Goal: Use online tool/utility: Utilize a website feature to perform a specific function

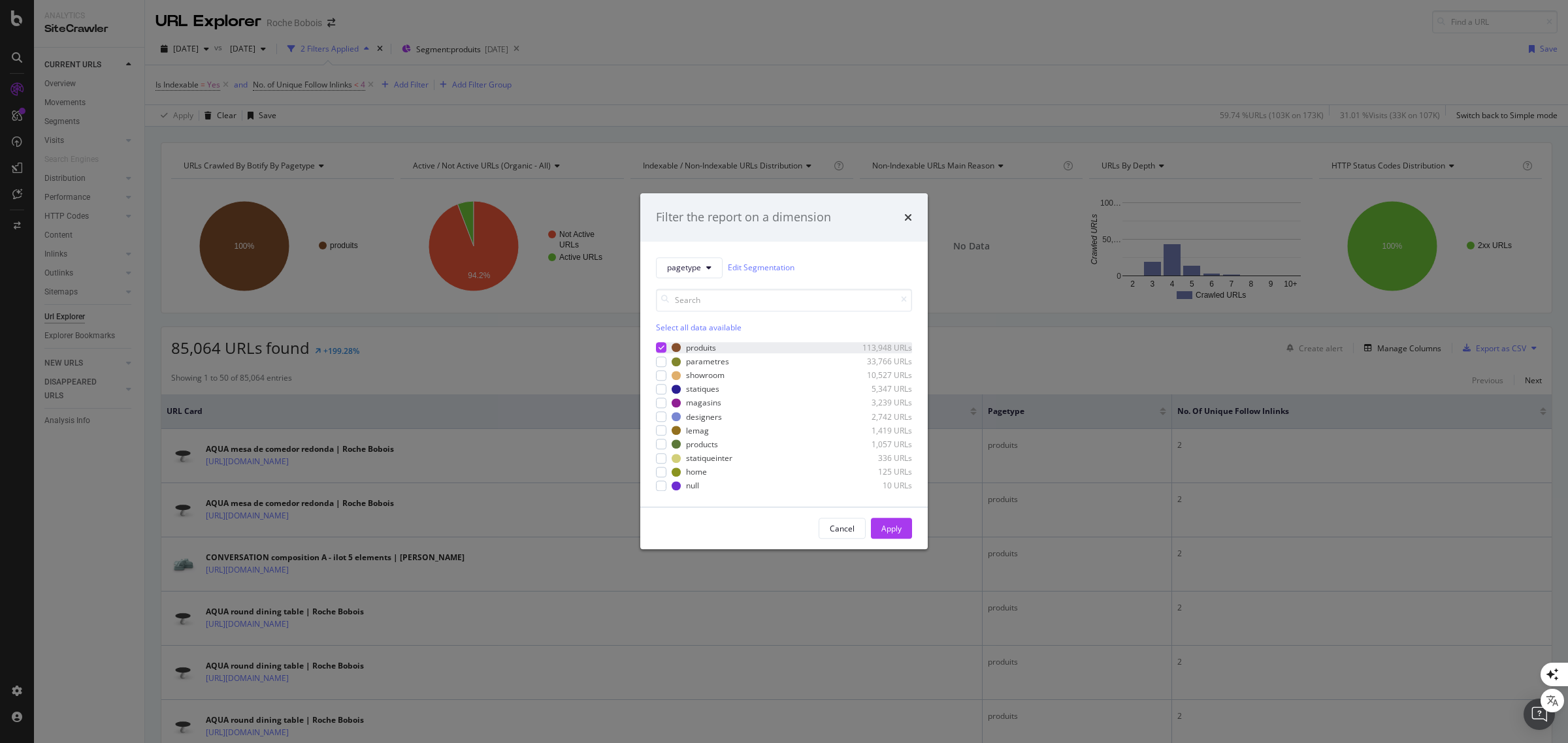
click at [662, 347] on icon "modal" at bounding box center [662, 348] width 6 height 6
click at [692, 326] on div "Select all data available" at bounding box center [784, 327] width 256 height 11
click at [699, 445] on div "products" at bounding box center [702, 444] width 32 height 11
click at [712, 326] on div "Select all data available" at bounding box center [784, 327] width 256 height 11
click at [711, 327] on div "Unselect all data available" at bounding box center [784, 327] width 256 height 11
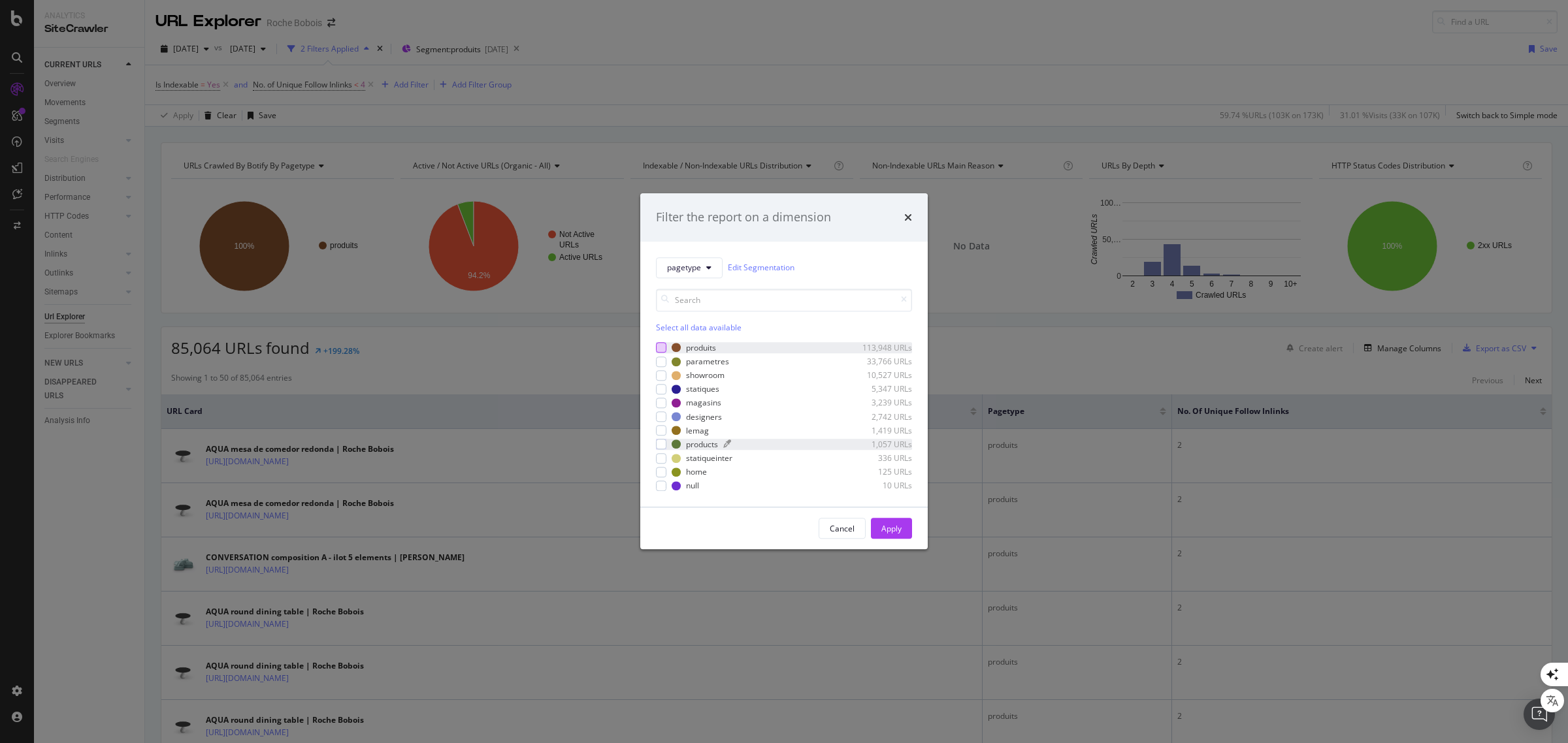
click at [703, 441] on div "products" at bounding box center [702, 444] width 32 height 11
click at [886, 523] on div "Apply" at bounding box center [891, 528] width 20 height 11
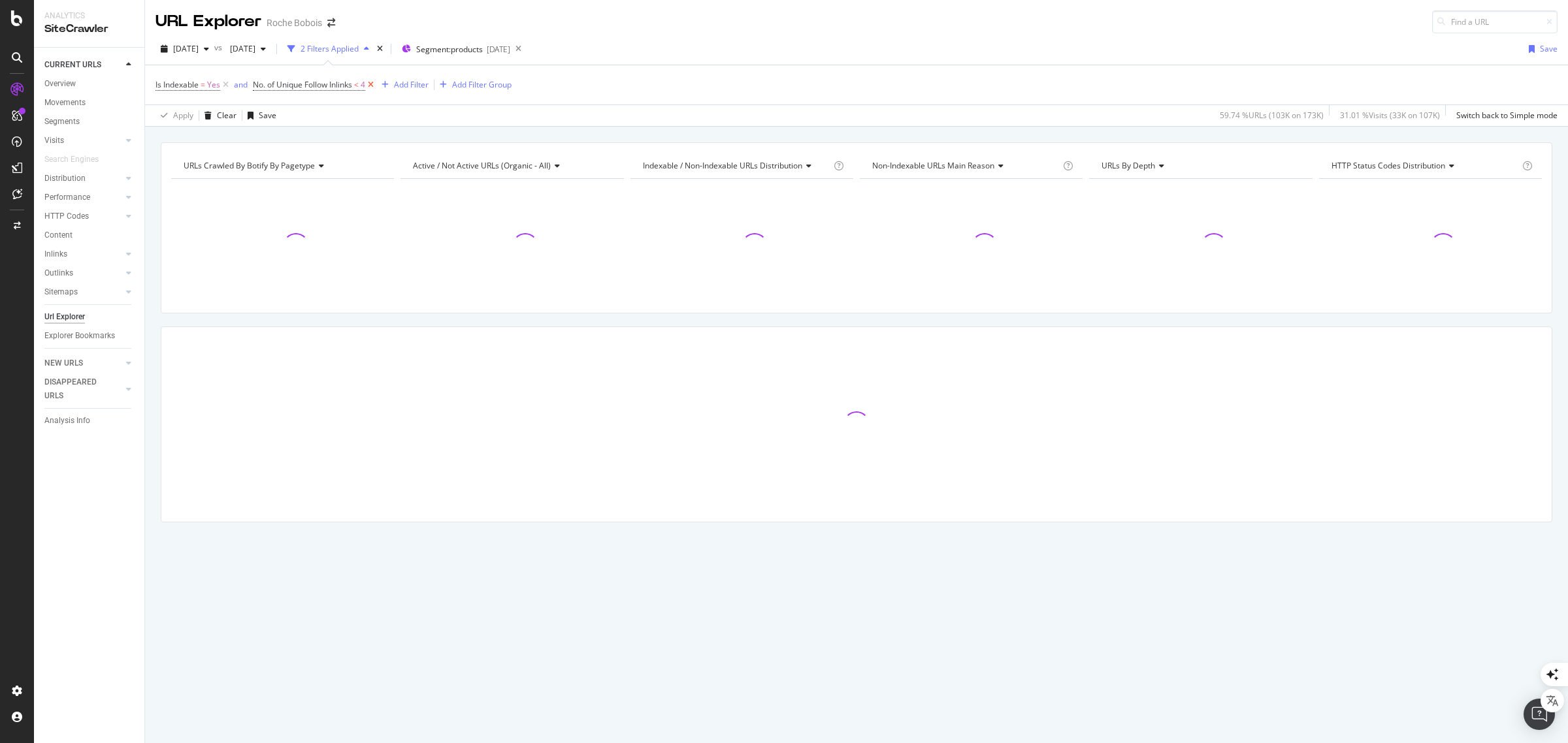
click at [374, 87] on icon at bounding box center [370, 85] width 11 height 13
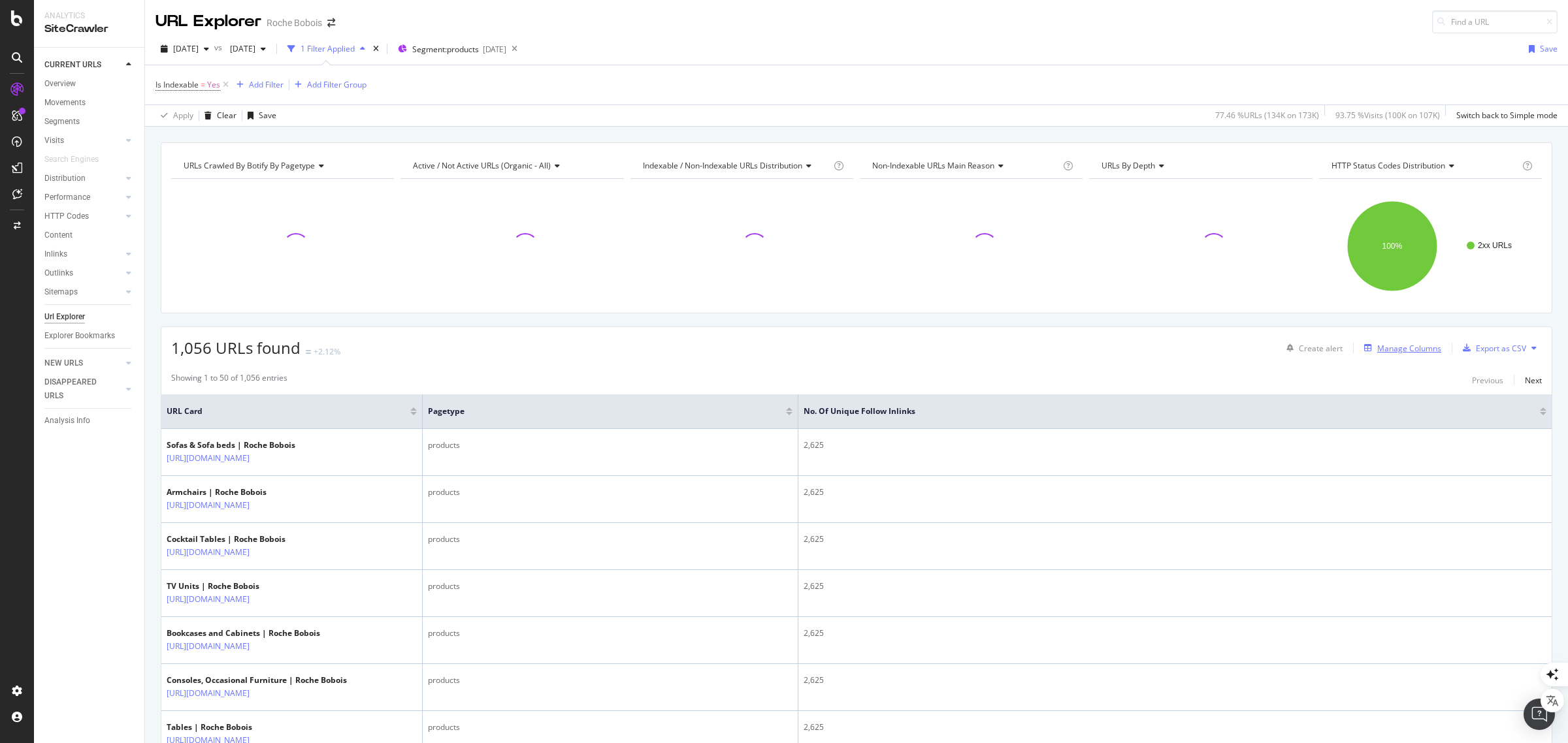
click at [1405, 348] on div "Manage Columns" at bounding box center [1409, 348] width 64 height 11
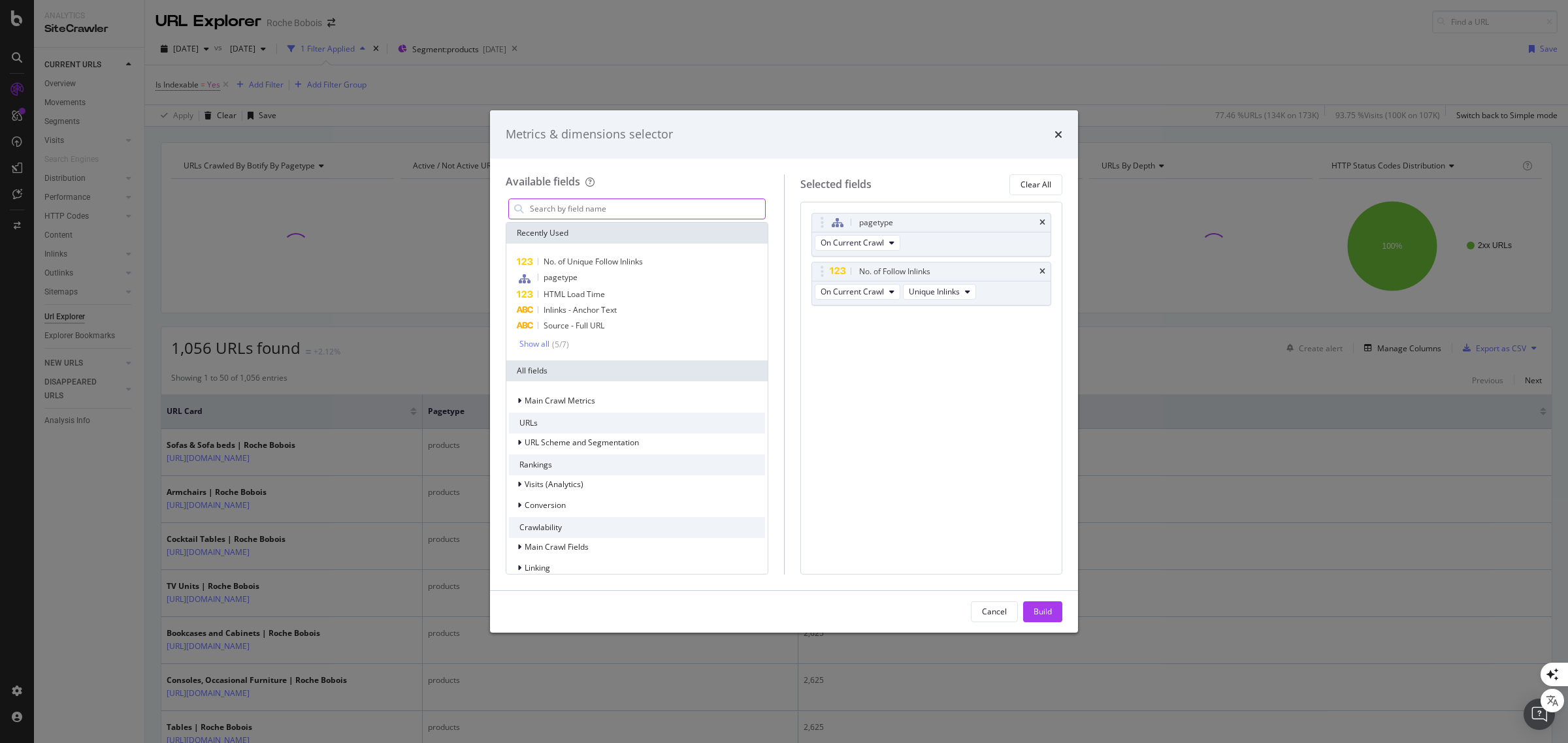
click at [599, 208] on input "modal" at bounding box center [646, 209] width 236 height 19
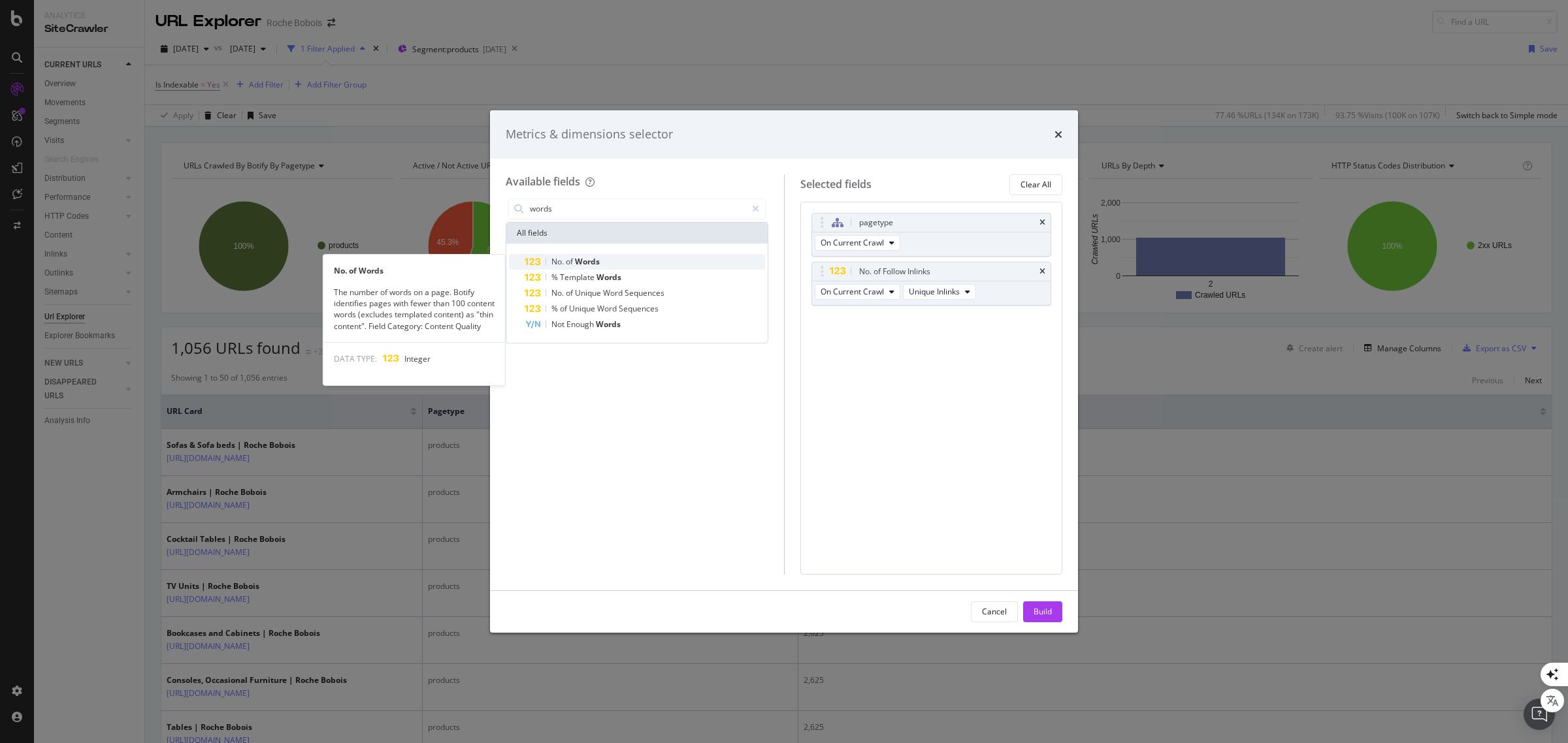
type input "words"
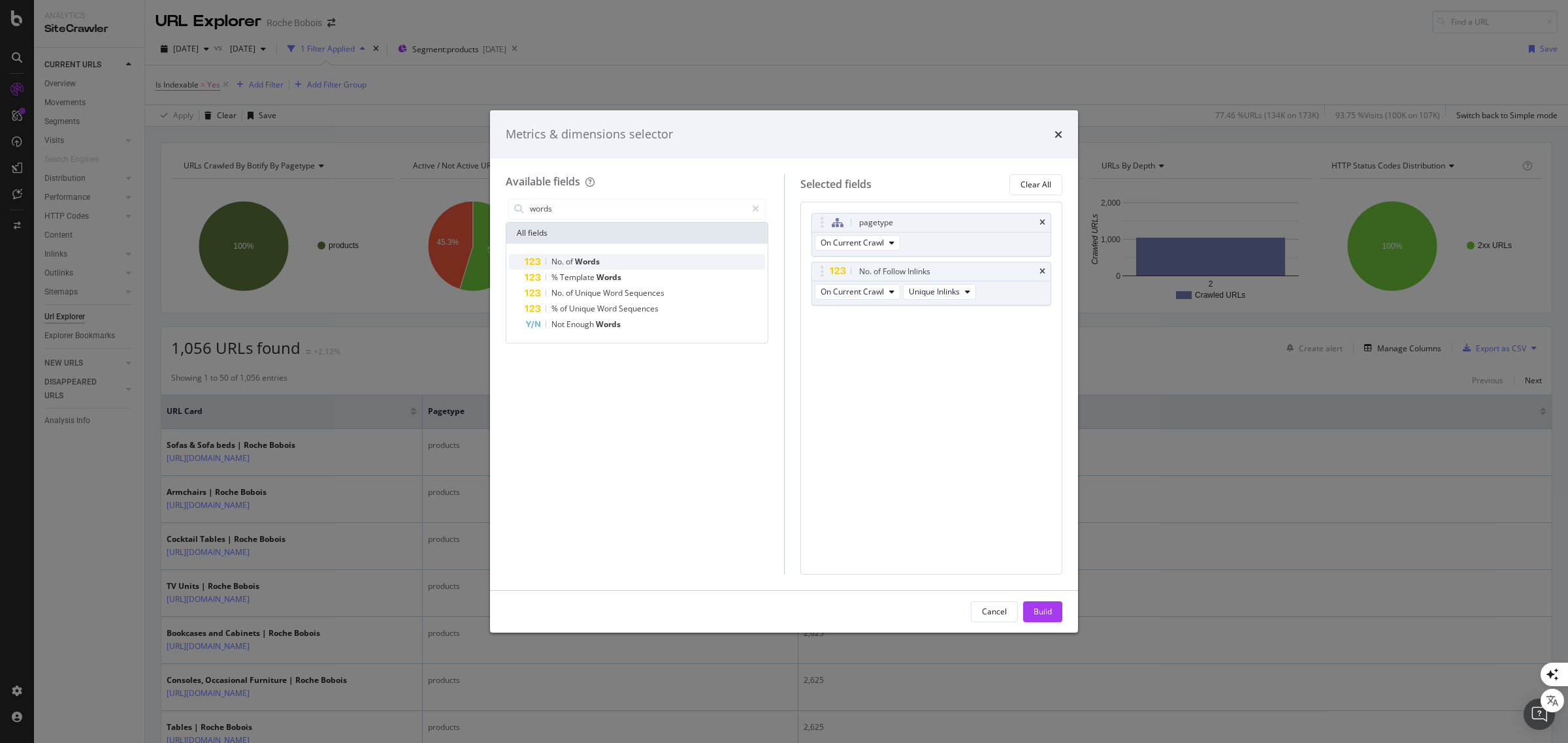
click at [588, 263] on span "Words" at bounding box center [587, 261] width 25 height 11
click at [1040, 272] on icon "times" at bounding box center [1042, 272] width 6 height 8
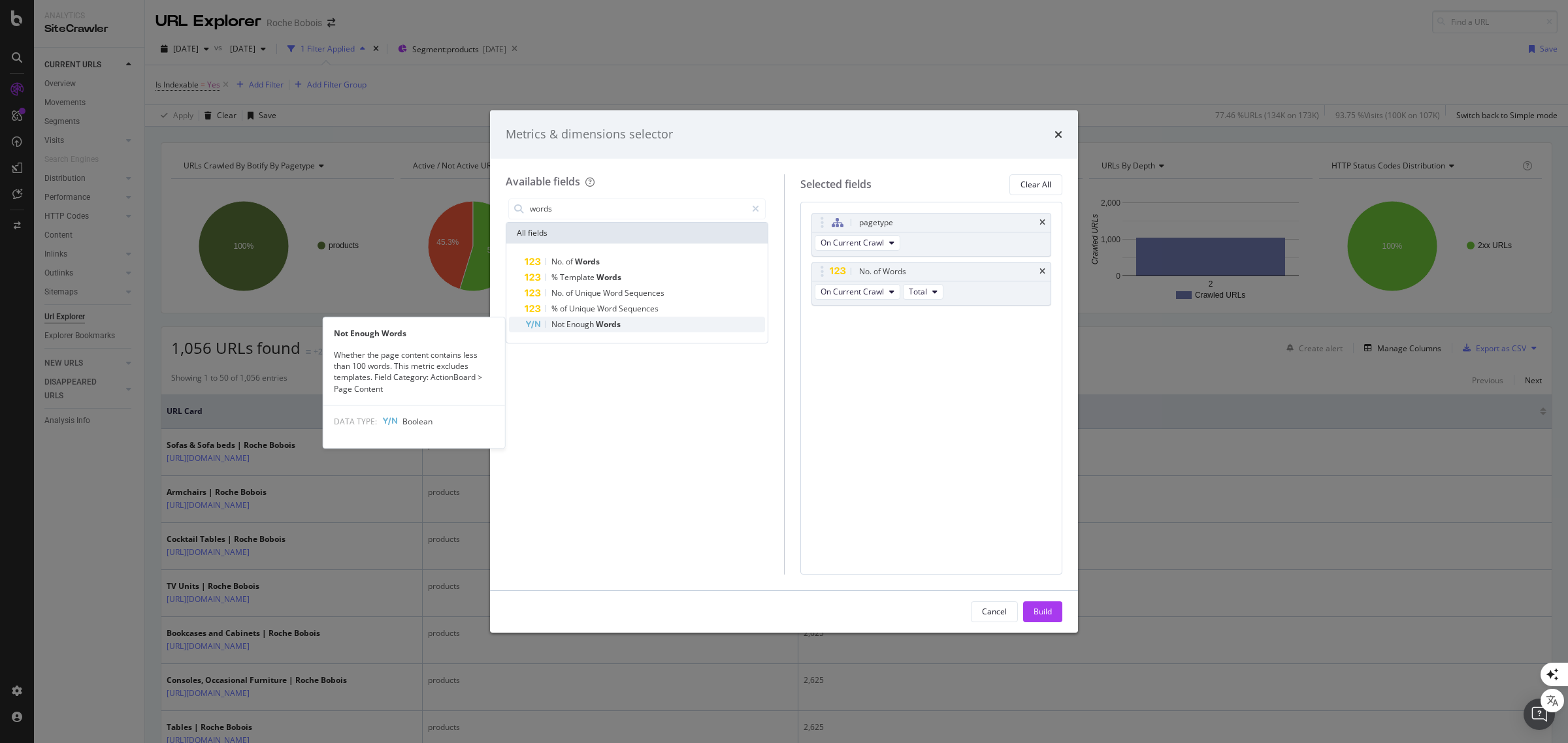
click at [588, 320] on span "Enough" at bounding box center [581, 324] width 29 height 11
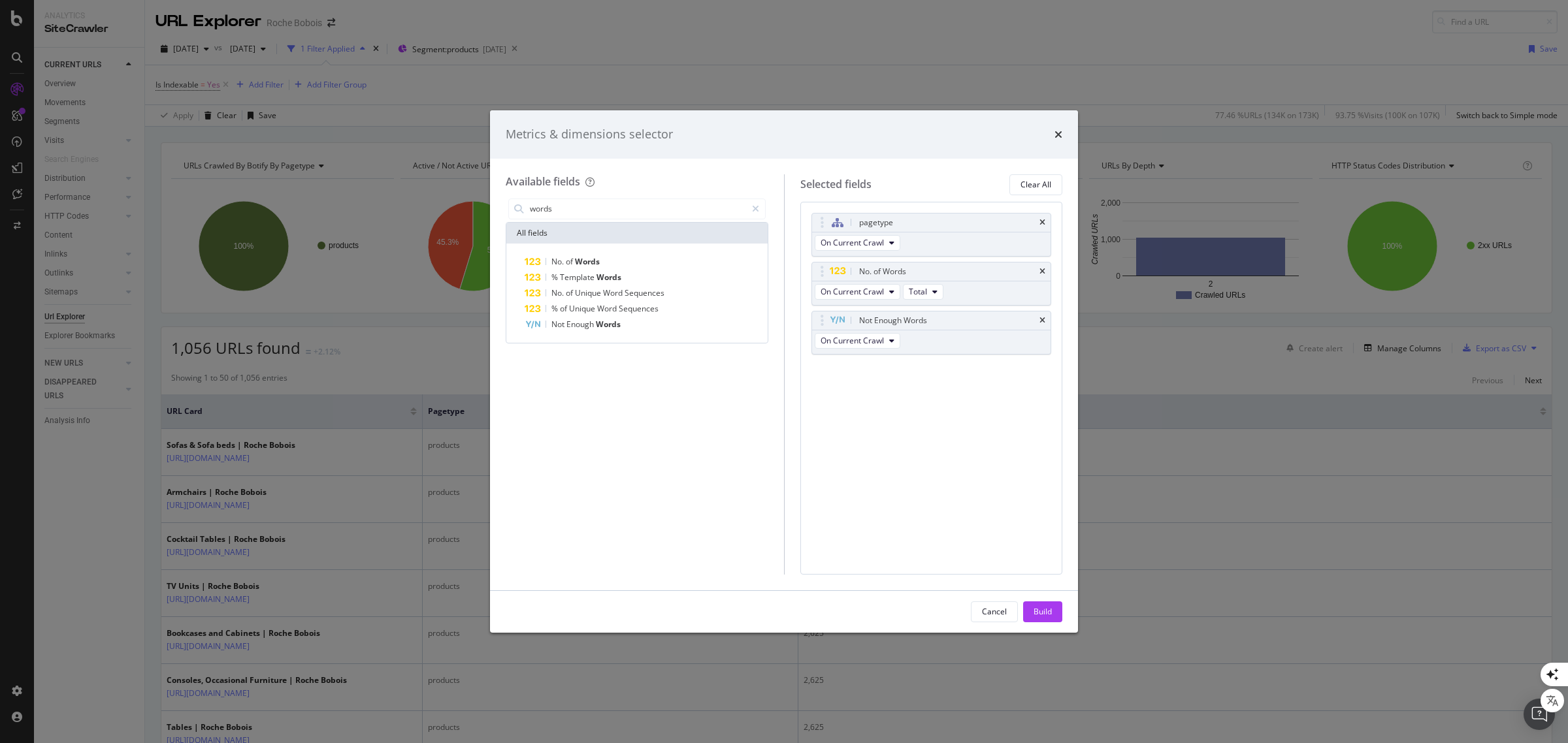
drag, startPoint x: 1040, startPoint y: 611, endPoint x: 1066, endPoint y: 666, distance: 60.8
click at [1040, 611] on div "Build" at bounding box center [1043, 611] width 18 height 11
